Goal: Use online tool/utility

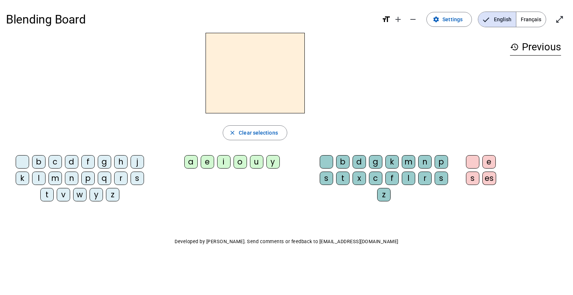
click at [54, 178] on div "m" at bounding box center [54, 178] width 13 height 13
click at [187, 164] on div "a" at bounding box center [190, 161] width 13 height 13
click at [46, 194] on div "t" at bounding box center [46, 194] width 13 height 13
click at [40, 177] on div "l" at bounding box center [38, 178] width 13 height 13
click at [207, 159] on div "e" at bounding box center [207, 161] width 13 height 13
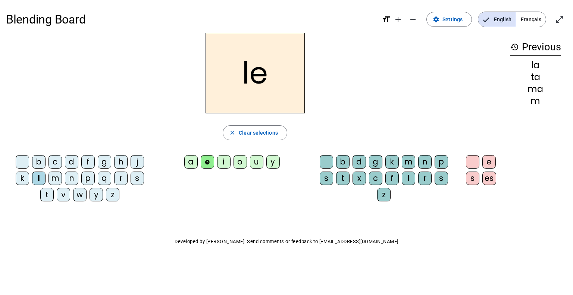
click at [255, 160] on div "u" at bounding box center [256, 161] width 13 height 13
click at [49, 192] on div "t" at bounding box center [46, 194] width 13 height 13
click at [72, 163] on div "d" at bounding box center [71, 161] width 13 height 13
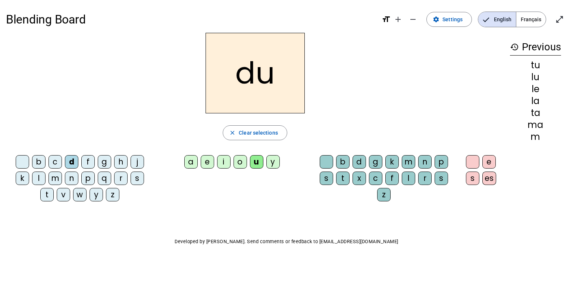
click at [209, 161] on div "e" at bounding box center [207, 161] width 13 height 13
click at [60, 180] on div "m" at bounding box center [54, 178] width 13 height 13
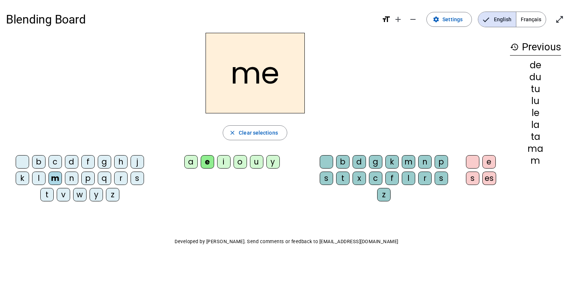
click at [142, 166] on div "j" at bounding box center [137, 161] width 13 height 13
